Goal: Navigation & Orientation: Find specific page/section

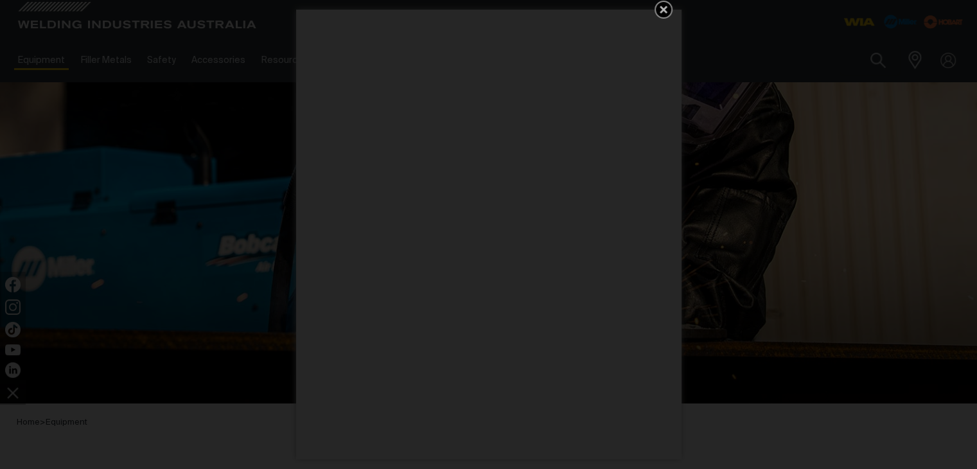
click at [886, 142] on div "Get 5 WIA Welding Guides Free!" at bounding box center [488, 234] width 977 height 469
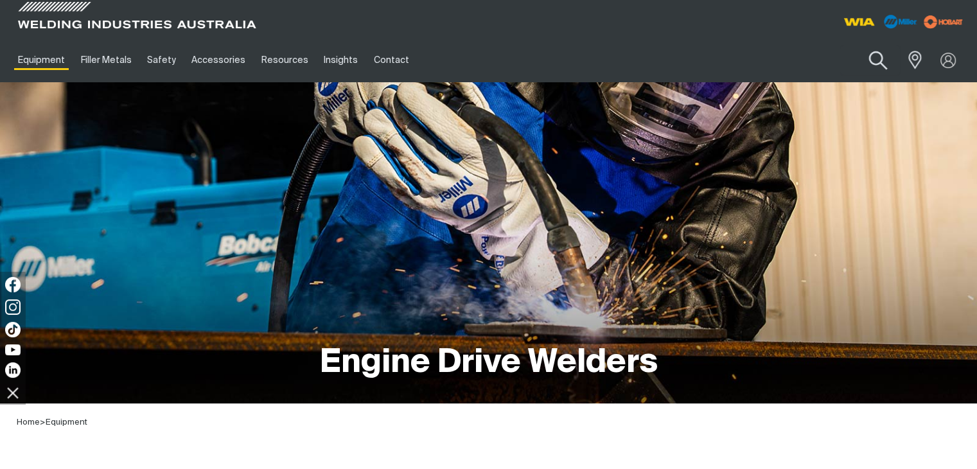
click at [867, 57] on button "Search products" at bounding box center [878, 60] width 52 height 37
click at [912, 58] on span at bounding box center [912, 60] width 28 height 26
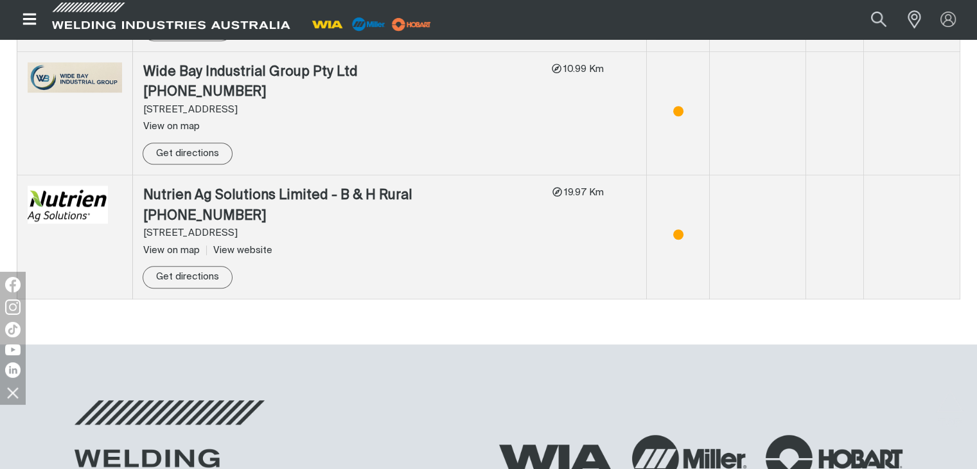
scroll to position [1037, 0]
